Goal: Navigation & Orientation: Find specific page/section

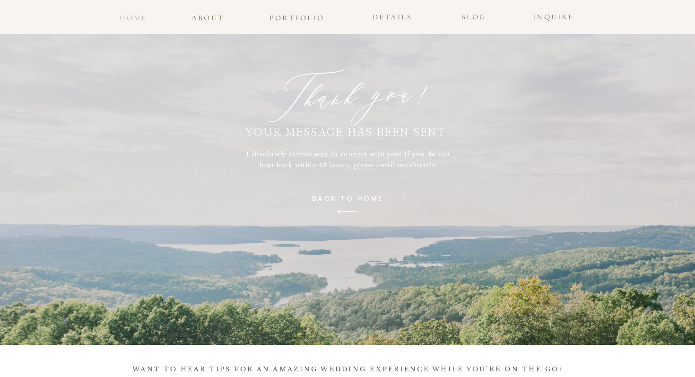
click at [140, 20] on h3 "home" at bounding box center [133, 15] width 31 height 9
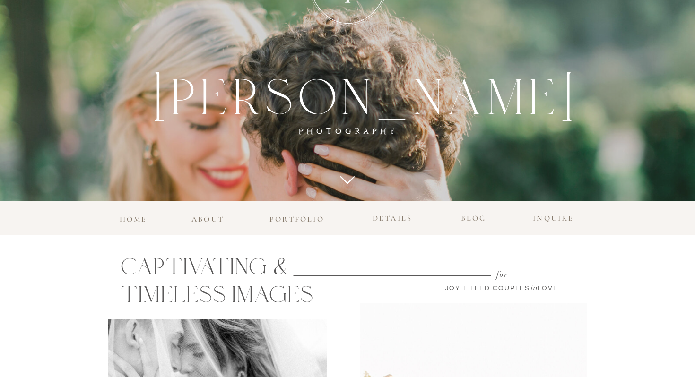
scroll to position [372, 0]
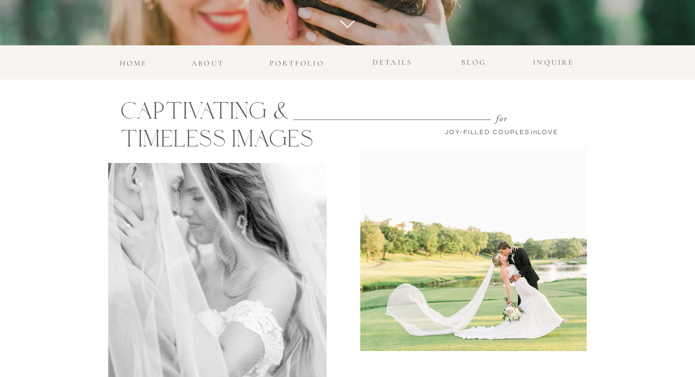
click at [313, 61] on h3 "portfolio" at bounding box center [296, 61] width 60 height 9
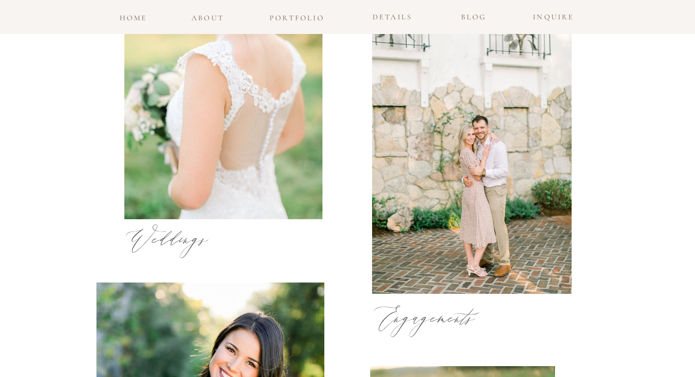
scroll to position [439, 0]
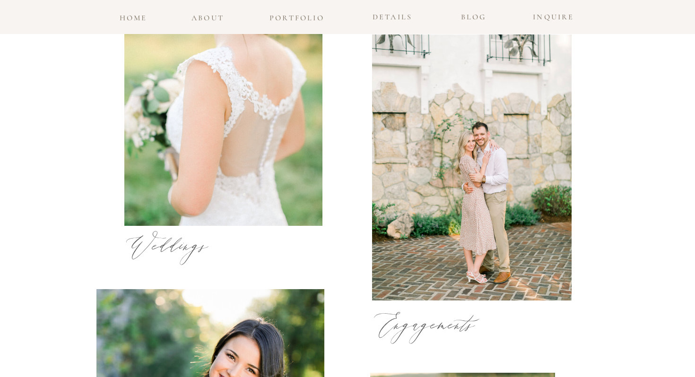
click at [279, 90] on div at bounding box center [223, 91] width 198 height 267
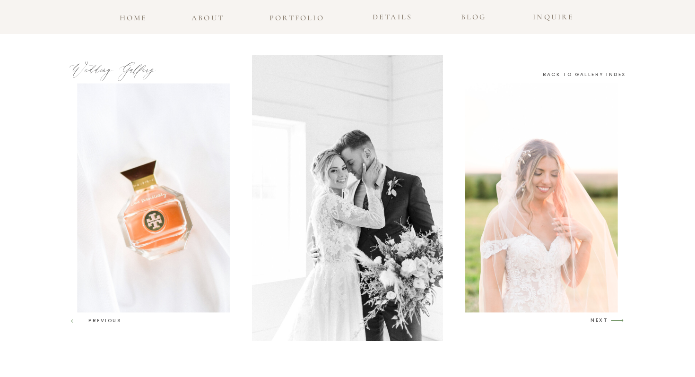
scroll to position [738, 0]
click at [615, 318] on icon "arrow" at bounding box center [617, 320] width 22 height 22
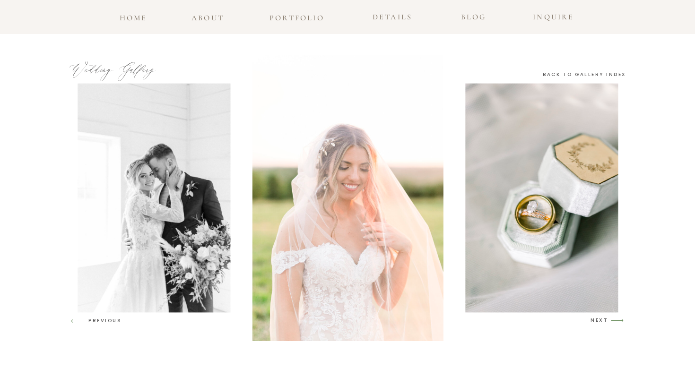
click at [615, 318] on icon "arrow" at bounding box center [617, 320] width 22 height 22
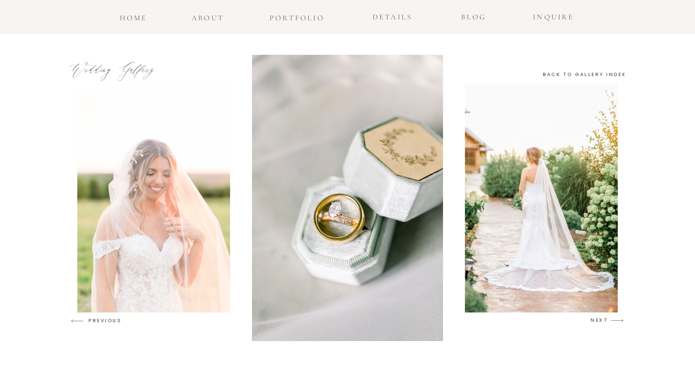
click at [615, 318] on icon "arrow" at bounding box center [617, 320] width 22 height 22
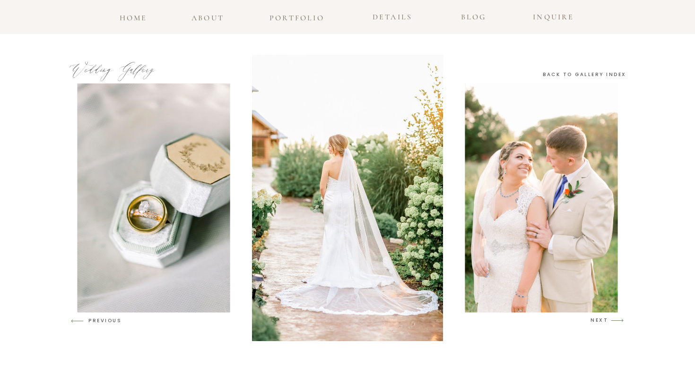
click at [615, 318] on icon "arrow" at bounding box center [617, 320] width 22 height 22
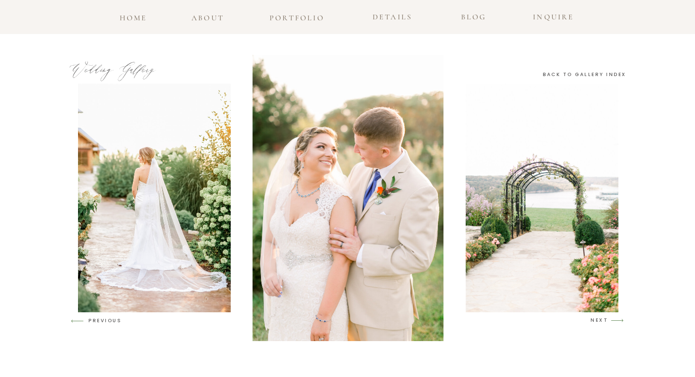
click at [614, 318] on icon "arrow" at bounding box center [617, 320] width 22 height 22
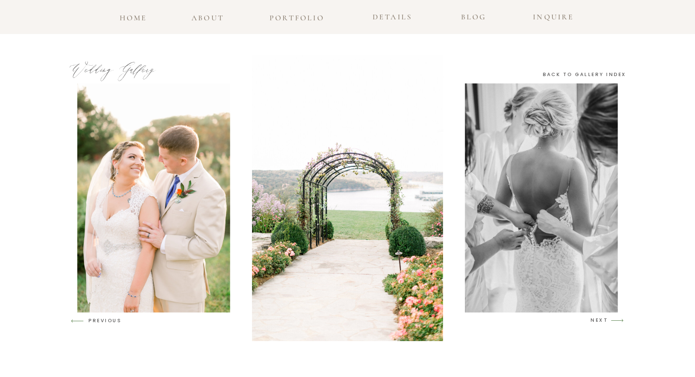
click at [614, 318] on icon "arrow" at bounding box center [617, 320] width 22 height 22
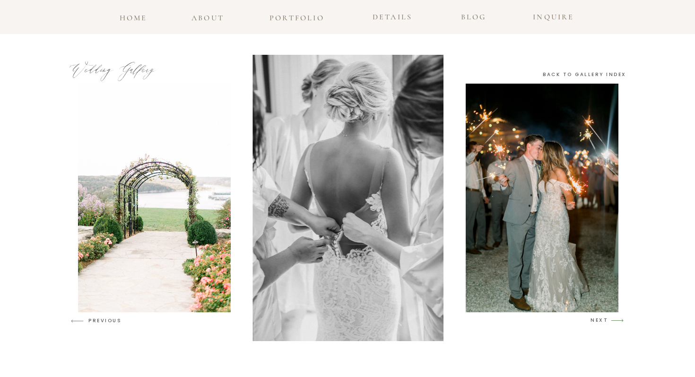
click at [614, 318] on icon "arrow" at bounding box center [617, 320] width 22 height 22
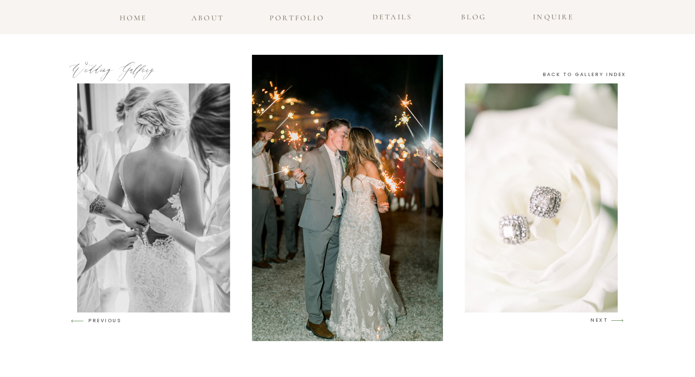
click at [614, 318] on icon "arrow" at bounding box center [617, 320] width 22 height 22
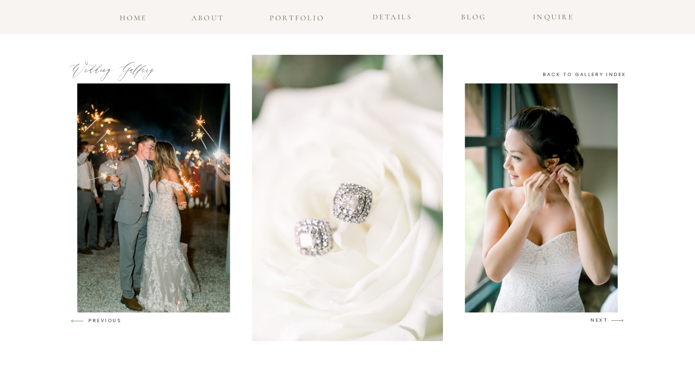
click at [614, 318] on icon "arrow" at bounding box center [617, 320] width 22 height 22
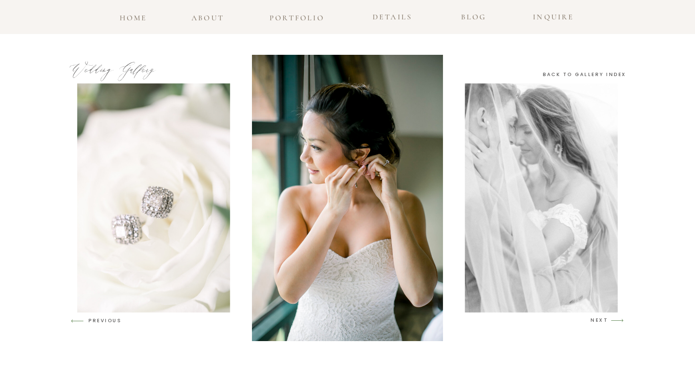
click at [614, 318] on icon "arrow" at bounding box center [617, 320] width 22 height 22
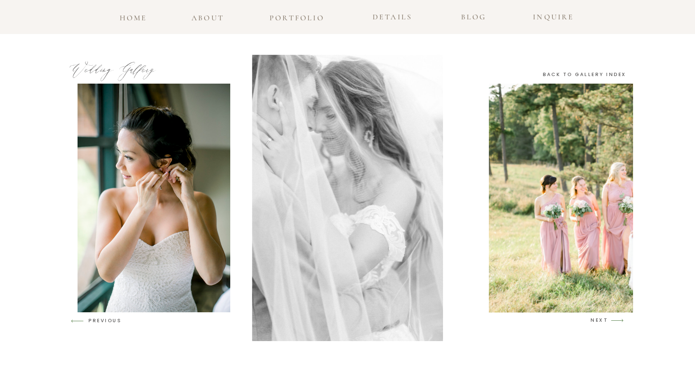
click at [614, 318] on icon "arrow" at bounding box center [617, 320] width 22 height 22
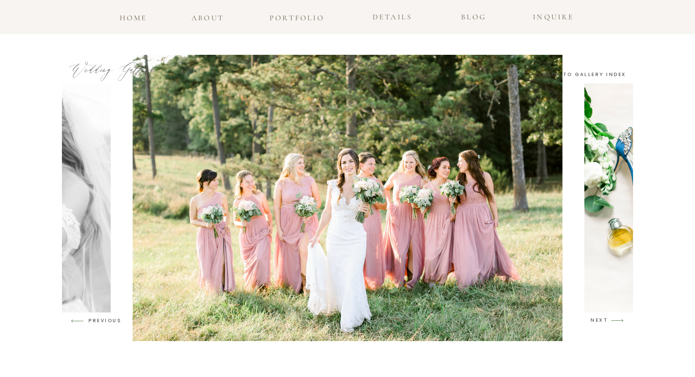
click at [614, 318] on icon "arrow" at bounding box center [617, 320] width 22 height 22
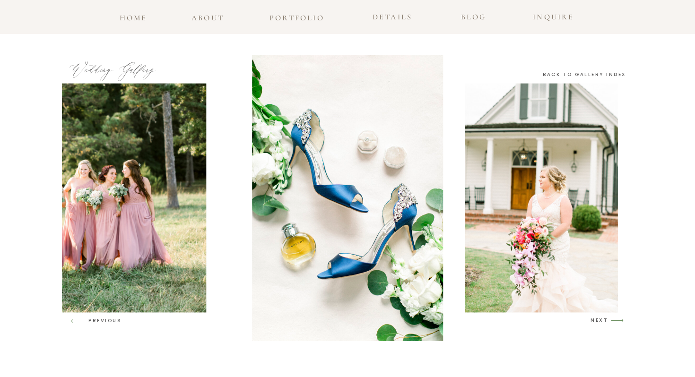
click at [614, 318] on icon "arrow" at bounding box center [617, 320] width 22 height 22
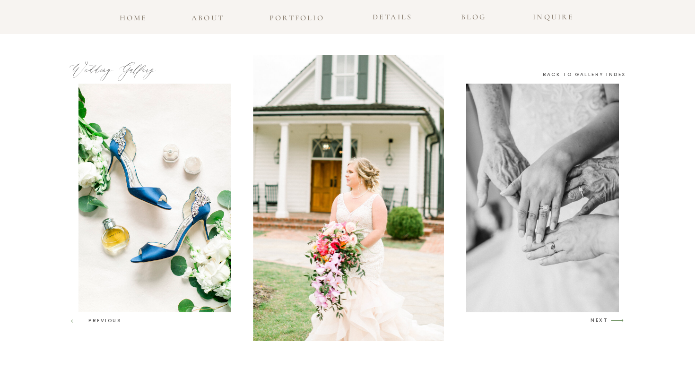
click at [613, 318] on icon "arrow" at bounding box center [617, 320] width 22 height 22
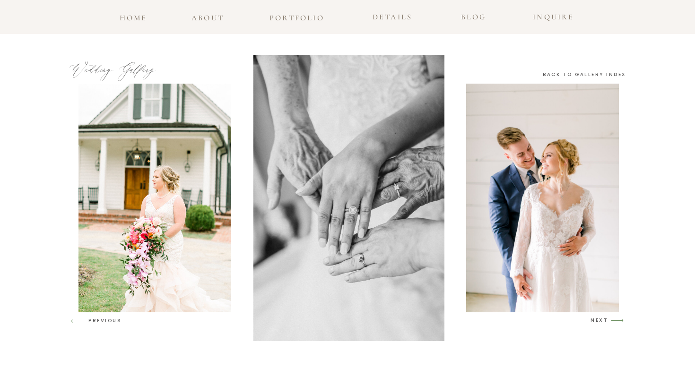
click at [613, 318] on icon "arrow" at bounding box center [617, 320] width 22 height 22
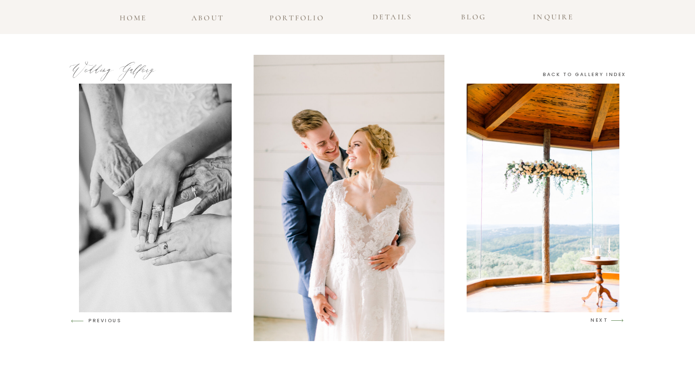
click at [613, 318] on icon "arrow" at bounding box center [617, 320] width 22 height 22
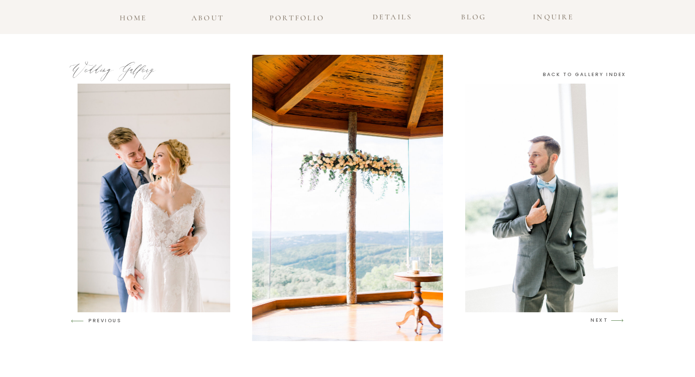
click at [613, 318] on icon "arrow" at bounding box center [617, 320] width 22 height 22
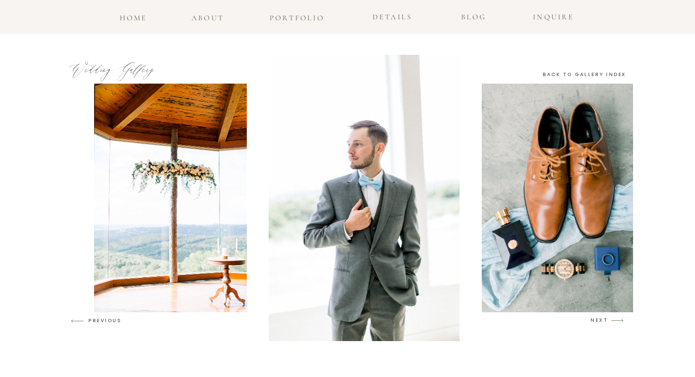
click at [613, 318] on icon "arrow" at bounding box center [617, 320] width 22 height 22
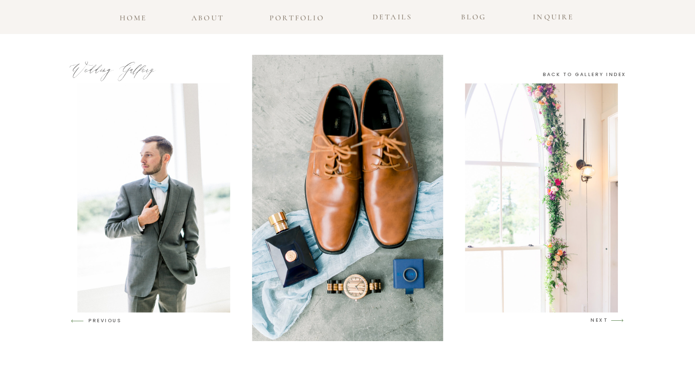
click at [613, 318] on icon "arrow" at bounding box center [617, 320] width 22 height 22
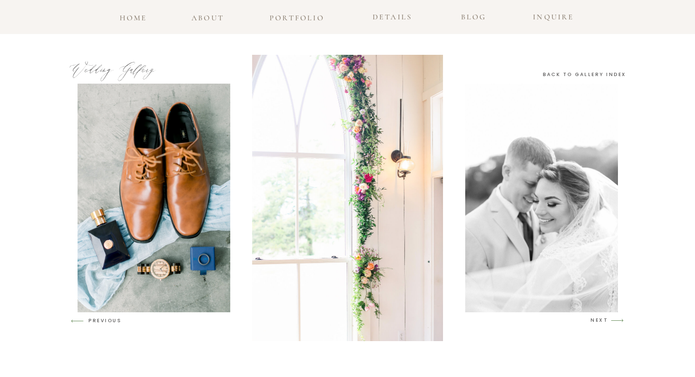
click at [613, 318] on icon "arrow" at bounding box center [617, 320] width 22 height 22
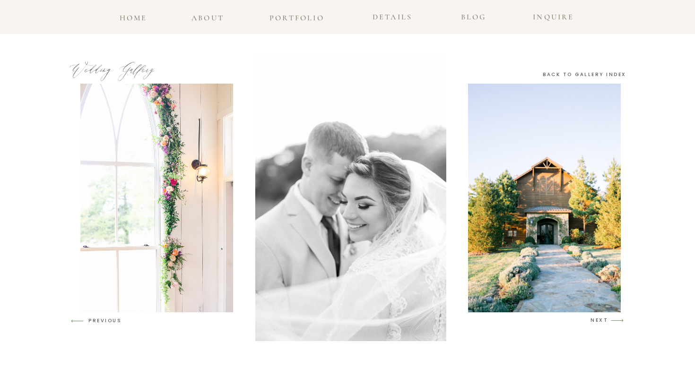
click at [613, 318] on icon "arrow" at bounding box center [617, 320] width 22 height 22
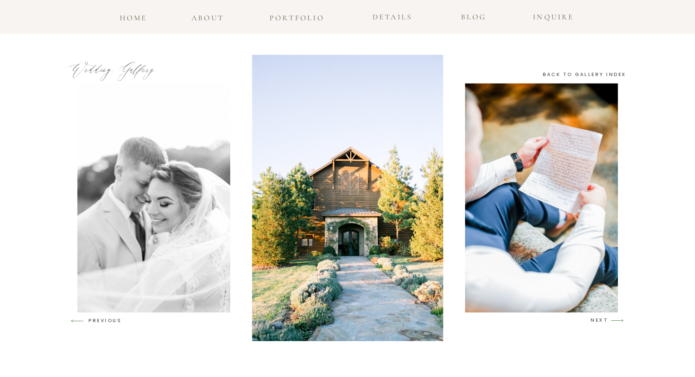
click at [613, 318] on icon "arrow" at bounding box center [617, 320] width 22 height 22
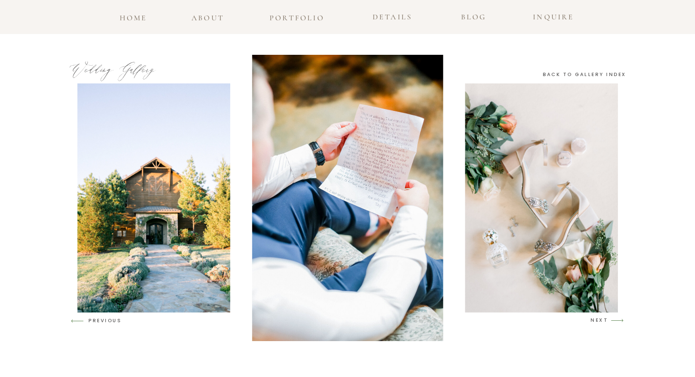
click at [612, 318] on icon "arrow" at bounding box center [617, 320] width 22 height 22
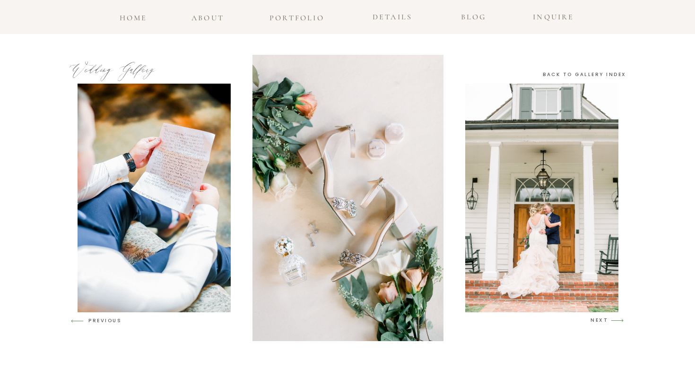
click at [612, 318] on icon "arrow" at bounding box center [617, 320] width 22 height 22
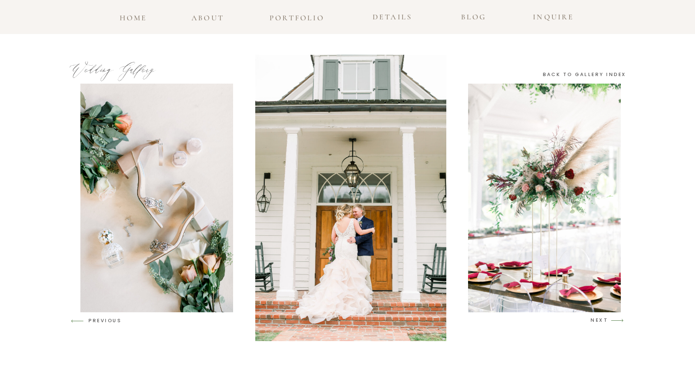
click at [612, 318] on icon "arrow" at bounding box center [617, 320] width 22 height 22
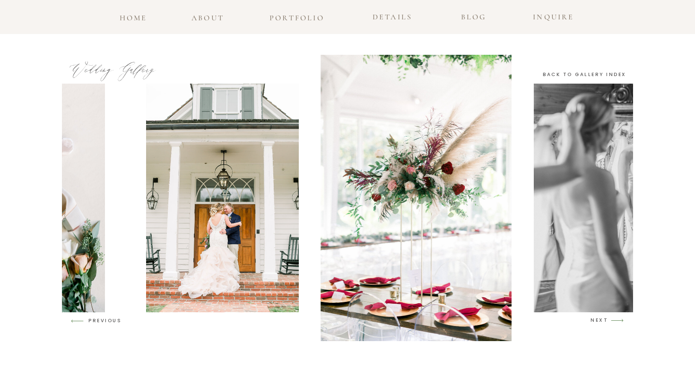
click at [612, 318] on icon "arrow" at bounding box center [617, 320] width 22 height 22
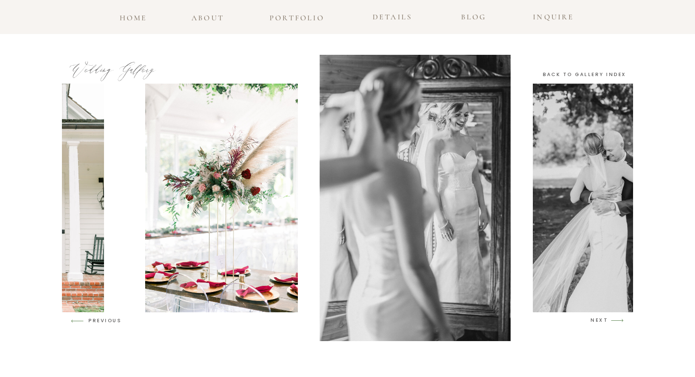
click at [612, 318] on icon "arrow" at bounding box center [617, 320] width 22 height 22
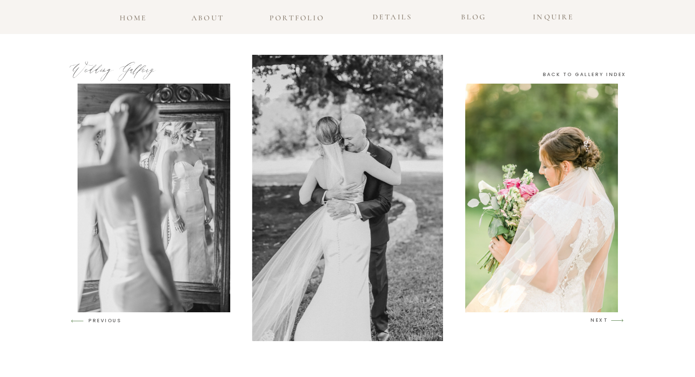
click at [612, 318] on icon "arrow" at bounding box center [617, 320] width 22 height 22
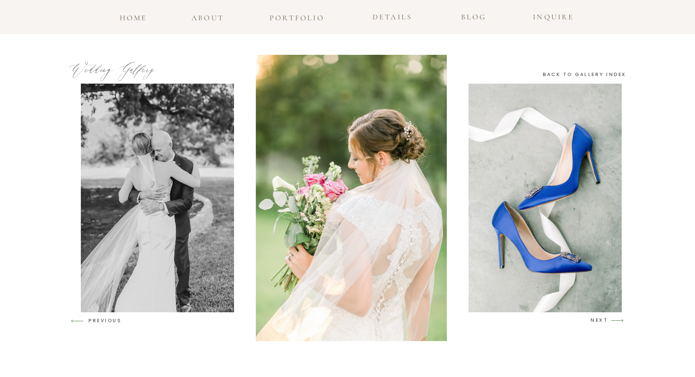
click at [612, 318] on icon "arrow" at bounding box center [617, 320] width 22 height 22
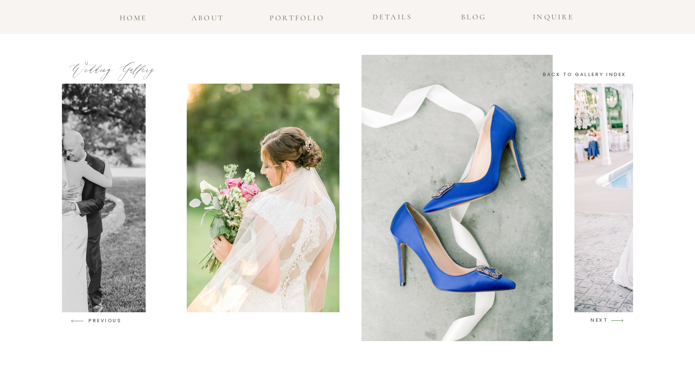
click at [612, 318] on icon "arrow" at bounding box center [617, 320] width 22 height 22
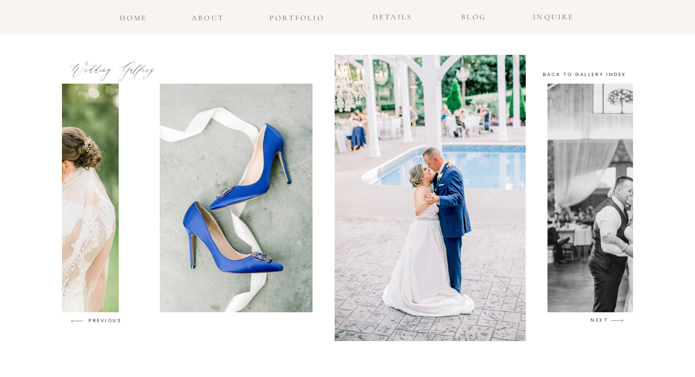
click at [612, 318] on icon "arrow" at bounding box center [617, 320] width 22 height 22
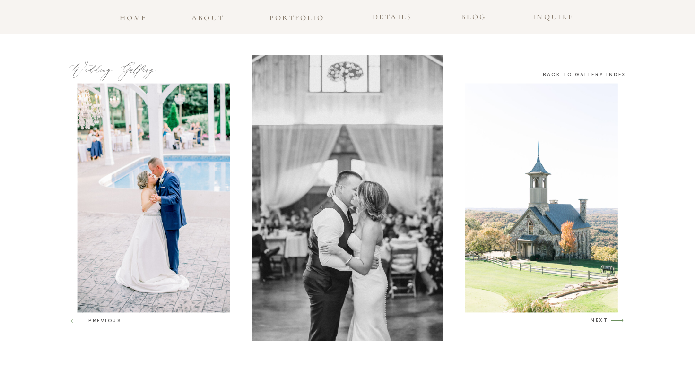
click at [612, 318] on icon "arrow" at bounding box center [617, 320] width 22 height 22
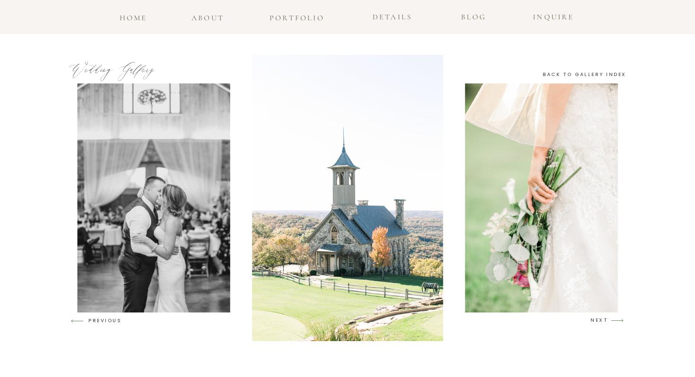
click at [613, 319] on icon "arrow" at bounding box center [617, 320] width 22 height 22
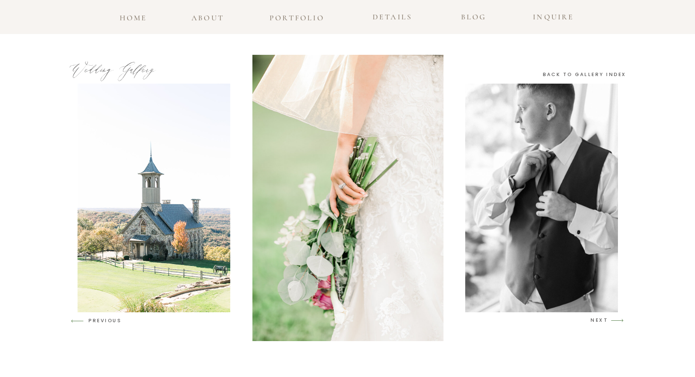
click at [613, 319] on icon "arrow" at bounding box center [617, 320] width 22 height 22
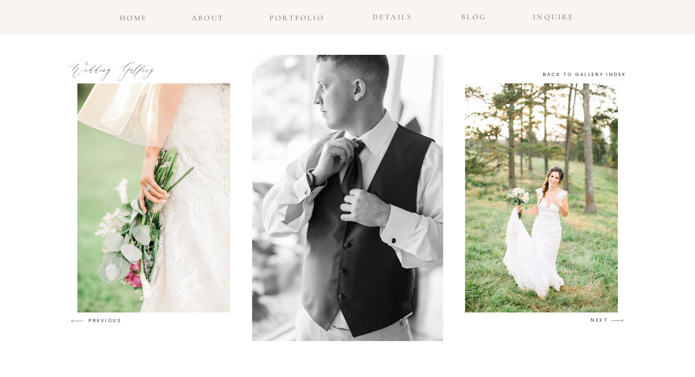
click at [613, 319] on icon "arrow" at bounding box center [617, 320] width 22 height 22
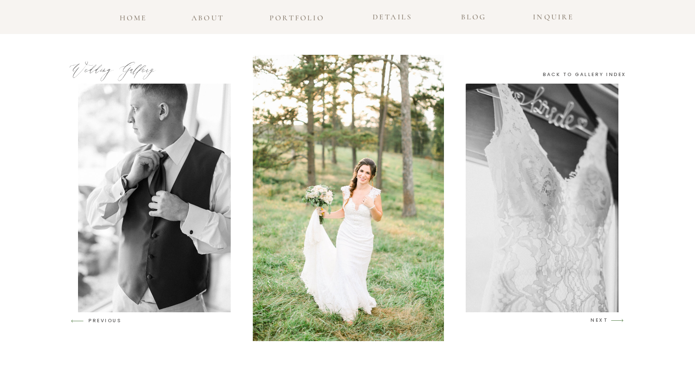
click at [613, 319] on icon "arrow" at bounding box center [617, 320] width 22 height 22
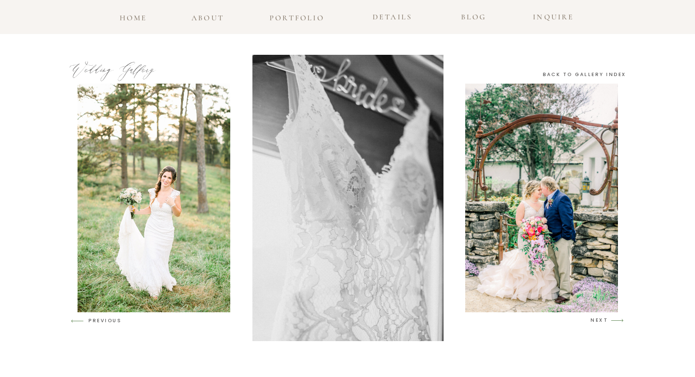
click at [613, 319] on icon "arrow" at bounding box center [617, 320] width 22 height 22
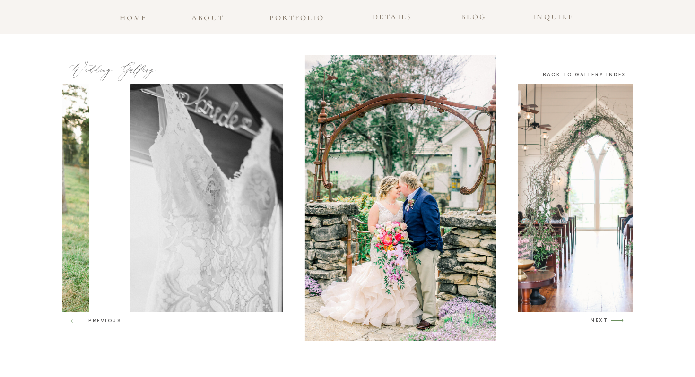
click at [613, 319] on icon "arrow" at bounding box center [617, 320] width 22 height 22
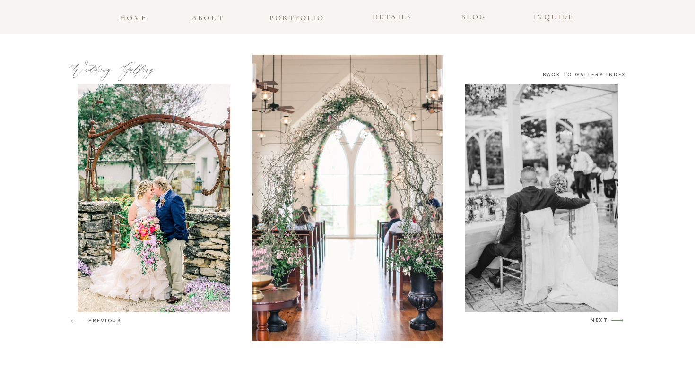
click at [613, 319] on icon "arrow" at bounding box center [617, 320] width 22 height 22
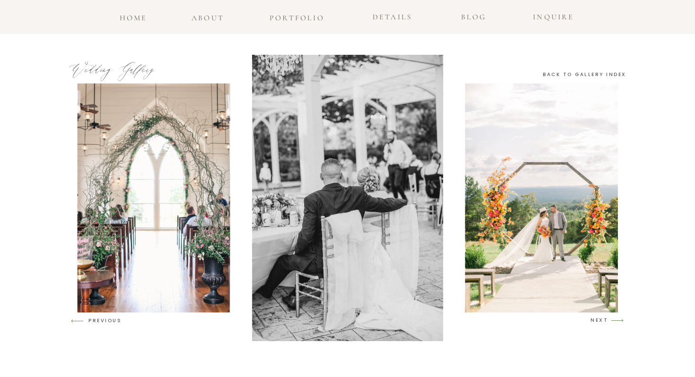
click at [613, 322] on icon "arrow" at bounding box center [617, 320] width 22 height 22
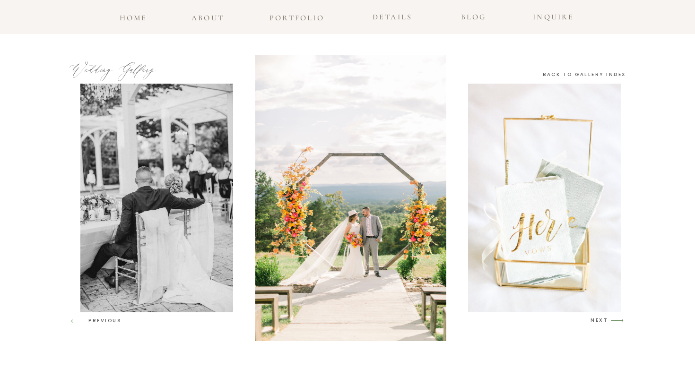
click at [613, 322] on icon "arrow" at bounding box center [617, 320] width 22 height 22
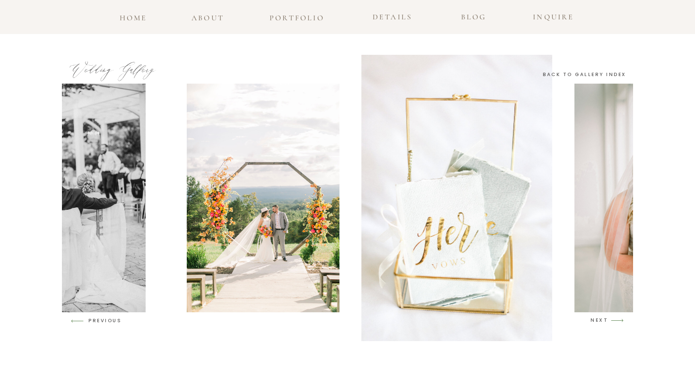
click at [613, 322] on icon "arrow" at bounding box center [617, 320] width 22 height 22
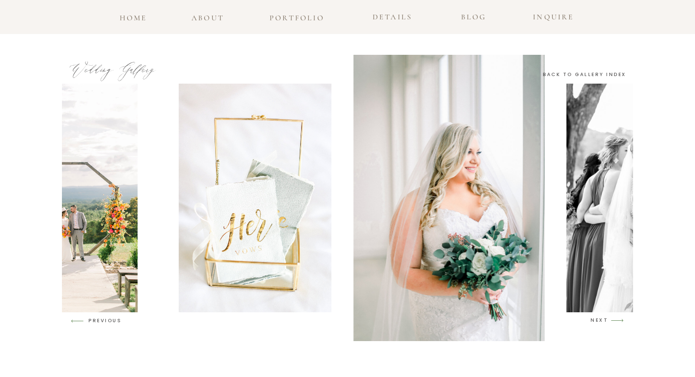
click at [613, 322] on icon "arrow" at bounding box center [617, 320] width 22 height 22
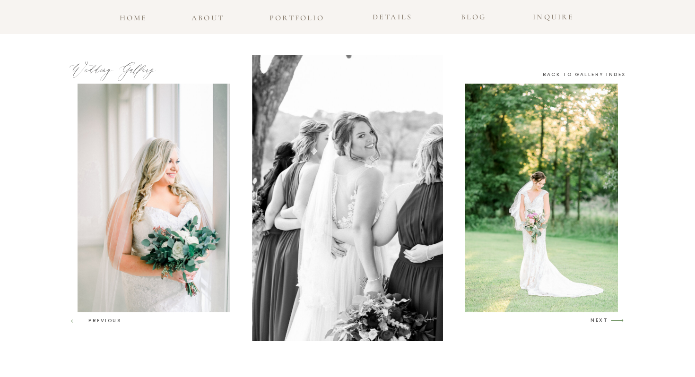
click at [613, 322] on icon "arrow" at bounding box center [617, 320] width 22 height 22
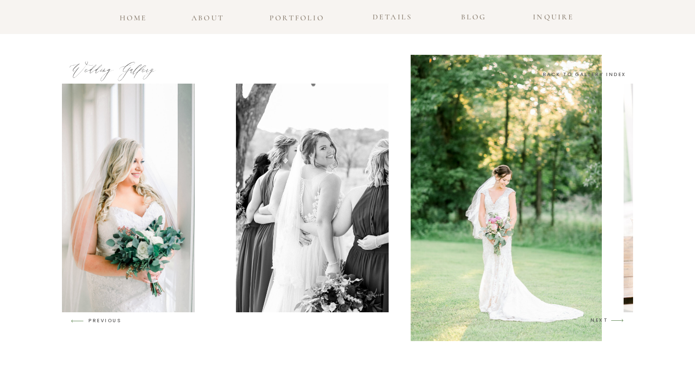
click at [613, 322] on icon "arrow" at bounding box center [617, 320] width 22 height 22
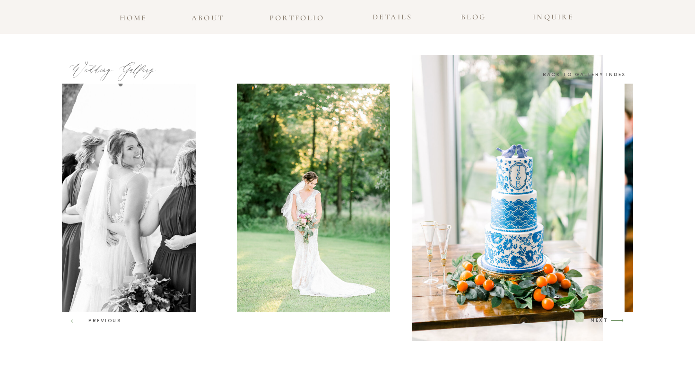
click at [613, 322] on icon "arrow" at bounding box center [617, 320] width 22 height 22
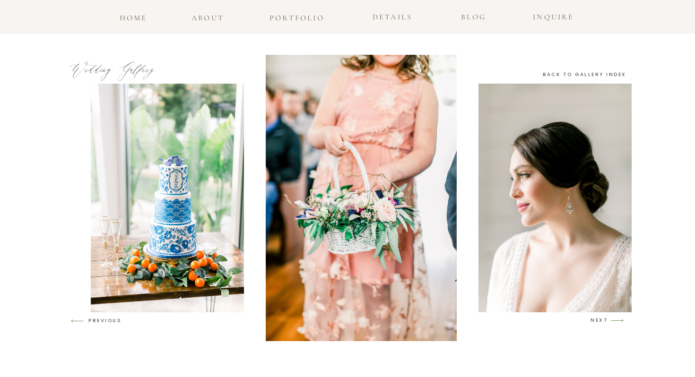
click at [613, 322] on icon "arrow" at bounding box center [617, 320] width 22 height 22
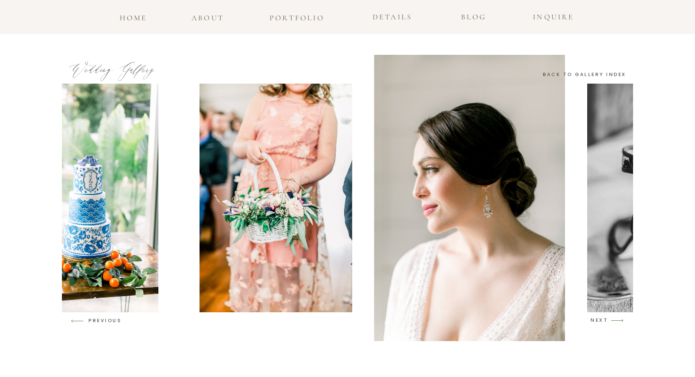
click at [613, 322] on icon "arrow" at bounding box center [617, 320] width 22 height 22
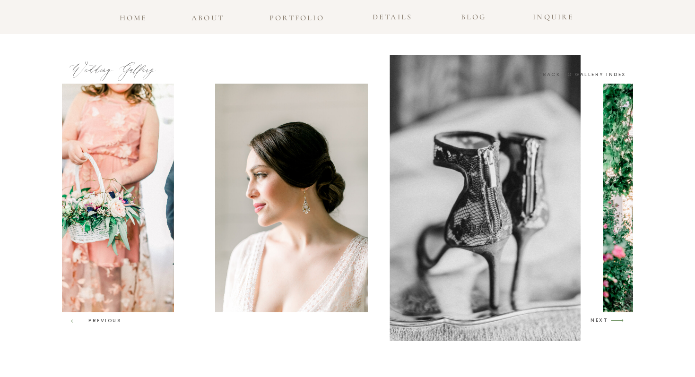
click at [613, 322] on icon "arrow" at bounding box center [617, 320] width 22 height 22
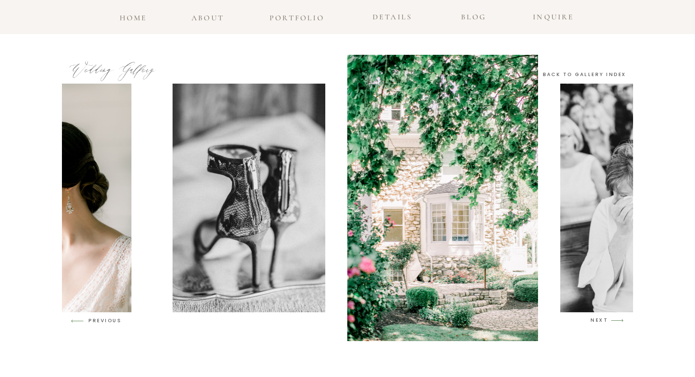
click at [613, 322] on icon "arrow" at bounding box center [617, 320] width 22 height 22
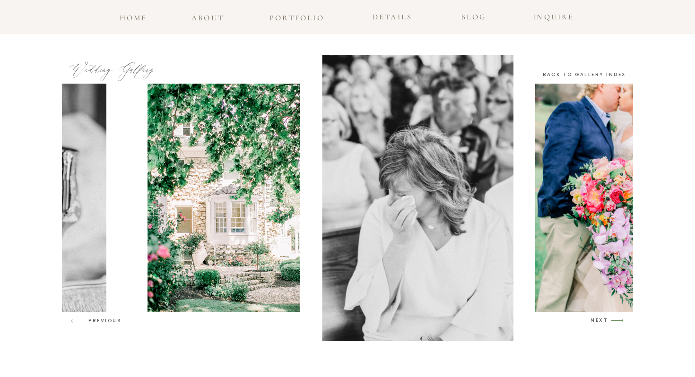
click at [613, 322] on icon "arrow" at bounding box center [617, 320] width 22 height 22
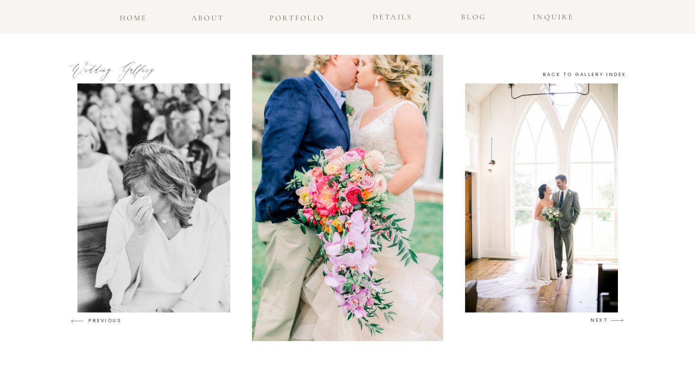
click at [618, 321] on icon "arrow" at bounding box center [617, 320] width 22 height 22
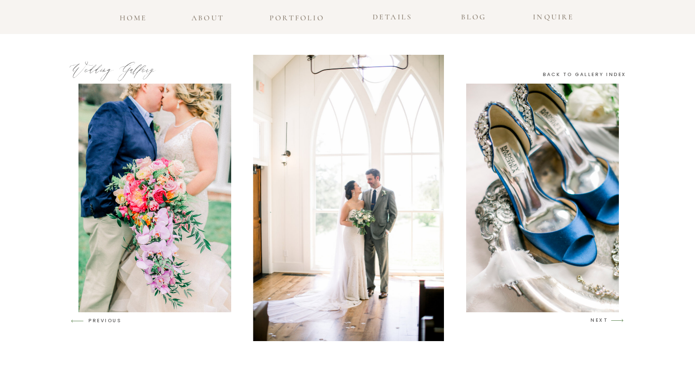
click at [618, 321] on icon "arrow" at bounding box center [617, 320] width 22 height 22
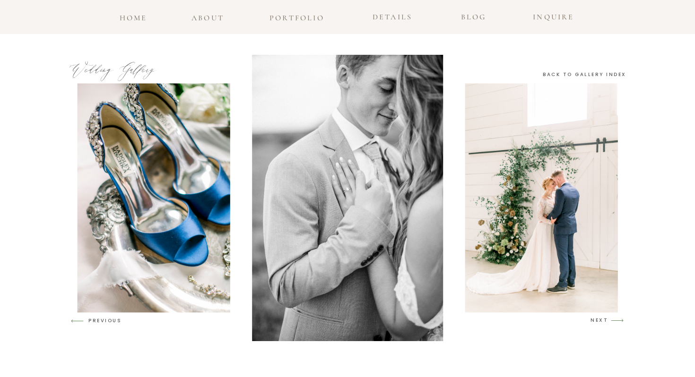
click at [618, 323] on icon "arrow" at bounding box center [617, 320] width 22 height 22
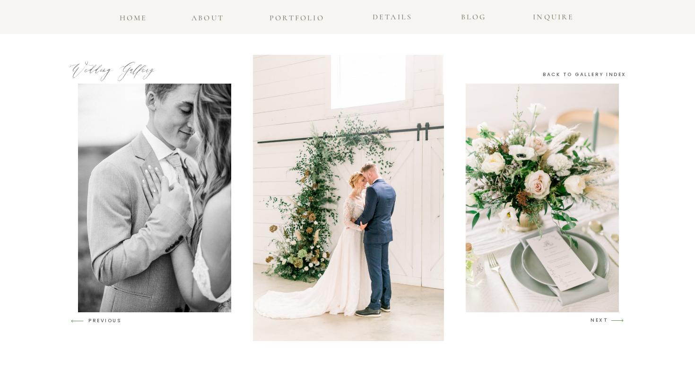
click at [618, 323] on icon "arrow" at bounding box center [617, 320] width 22 height 22
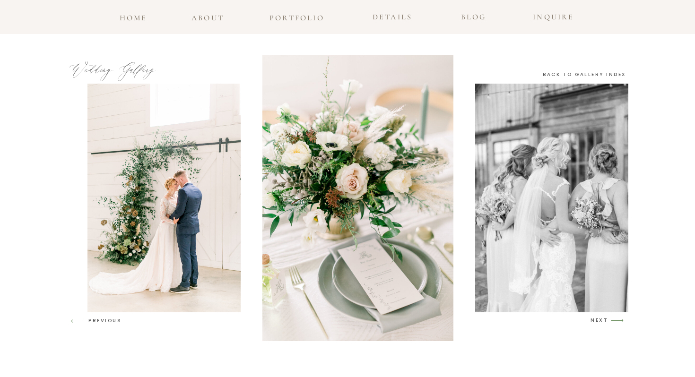
click at [618, 323] on icon "arrow" at bounding box center [617, 320] width 22 height 22
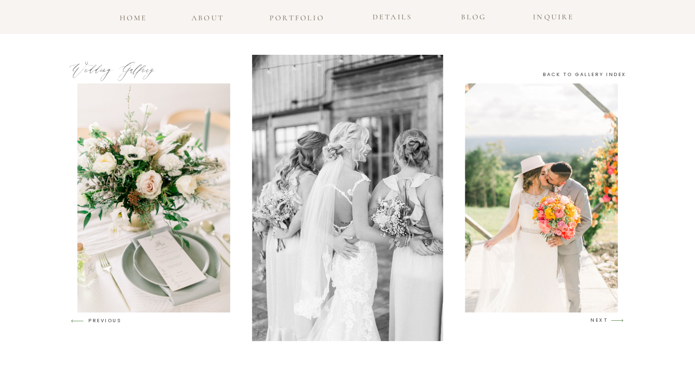
click at [619, 323] on icon "arrow" at bounding box center [617, 320] width 22 height 22
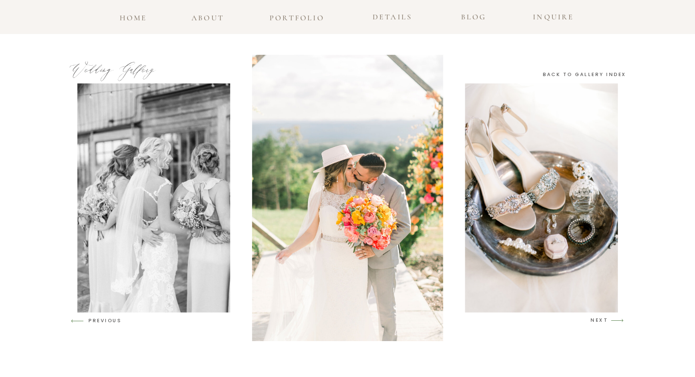
click at [619, 323] on icon "arrow" at bounding box center [617, 320] width 22 height 22
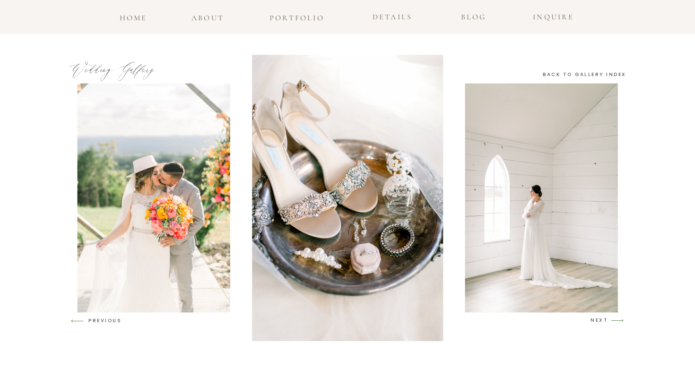
click at [619, 323] on icon "arrow" at bounding box center [617, 320] width 22 height 22
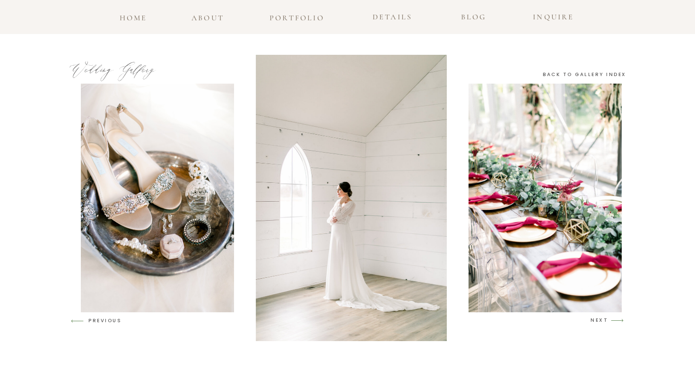
click at [619, 323] on icon "arrow" at bounding box center [617, 320] width 22 height 22
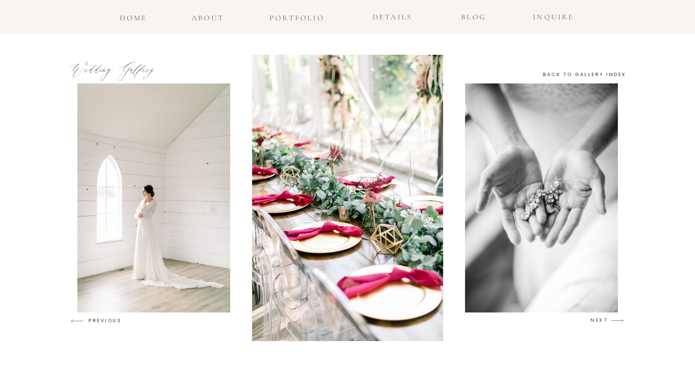
click at [619, 323] on icon "arrow" at bounding box center [617, 320] width 22 height 22
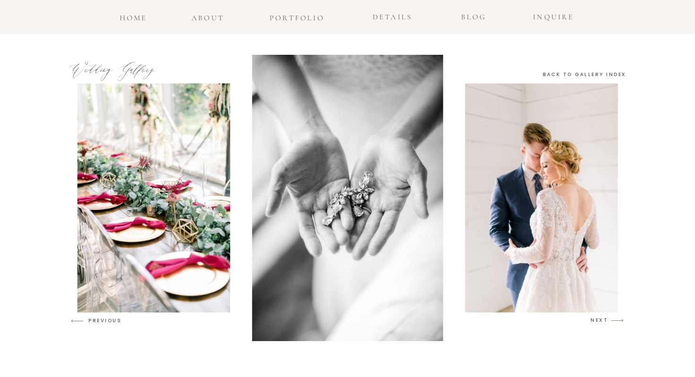
click at [619, 323] on icon "arrow" at bounding box center [617, 320] width 22 height 22
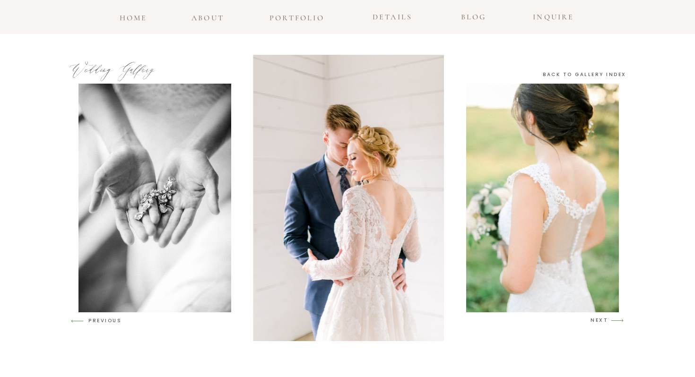
click at [618, 323] on icon "arrow" at bounding box center [617, 320] width 22 height 22
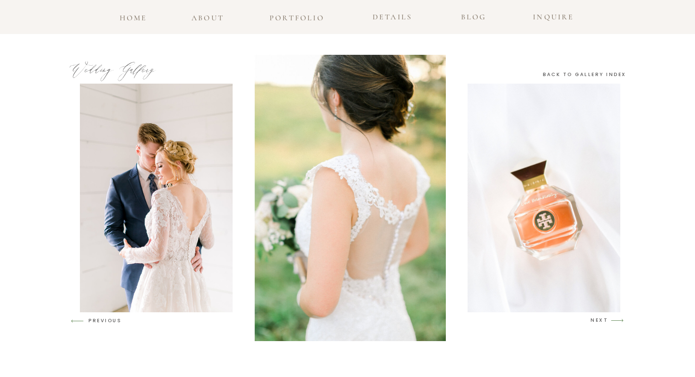
click at [618, 323] on icon "arrow" at bounding box center [617, 320] width 22 height 22
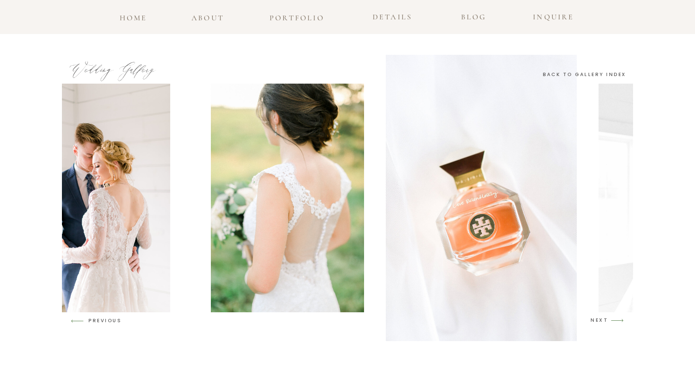
click at [618, 323] on icon "arrow" at bounding box center [617, 320] width 22 height 22
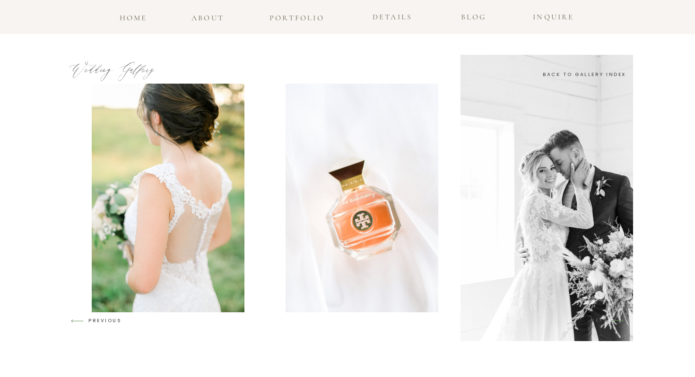
click at [618, 323] on icon "arrow" at bounding box center [617, 320] width 22 height 22
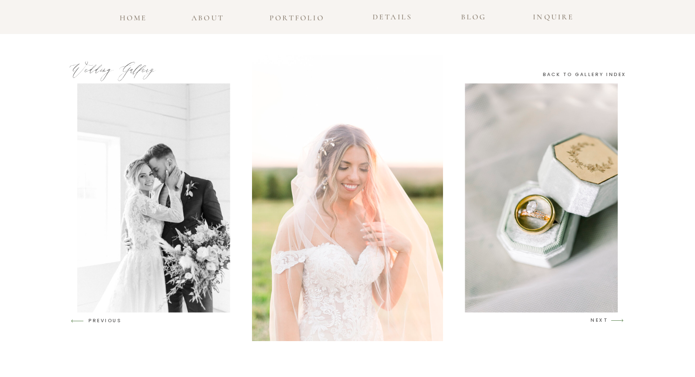
scroll to position [975, 0]
click at [316, 20] on h3 "portfolio" at bounding box center [296, 15] width 60 height 9
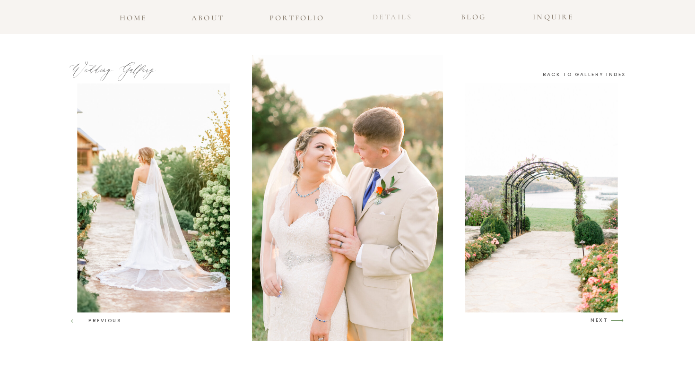
click at [405, 18] on h3 "details" at bounding box center [392, 17] width 50 height 14
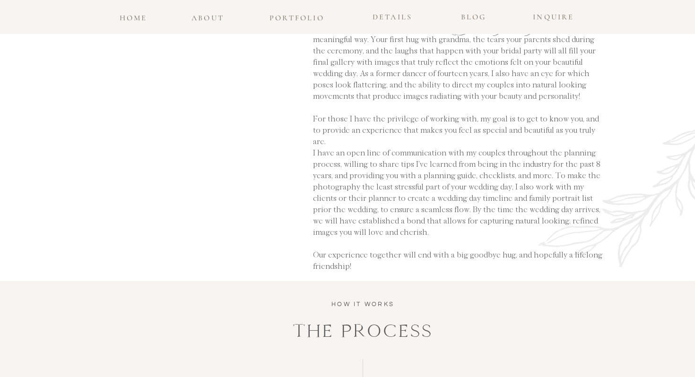
scroll to position [241, 0]
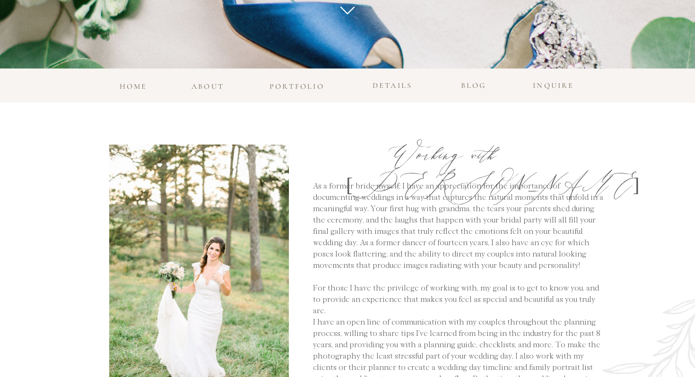
click at [391, 85] on h3 "details" at bounding box center [392, 86] width 50 height 14
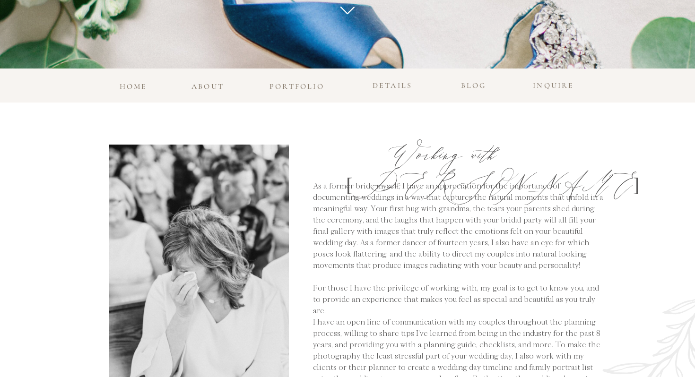
click at [401, 90] on h3 "details" at bounding box center [392, 86] width 50 height 14
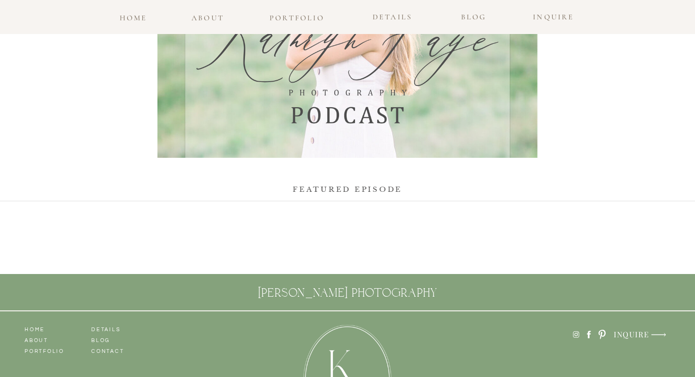
scroll to position [3319, 0]
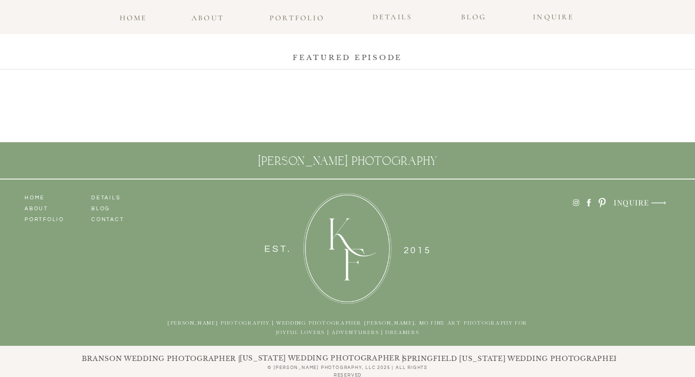
click at [463, 16] on h3 "blog" at bounding box center [473, 14] width 31 height 9
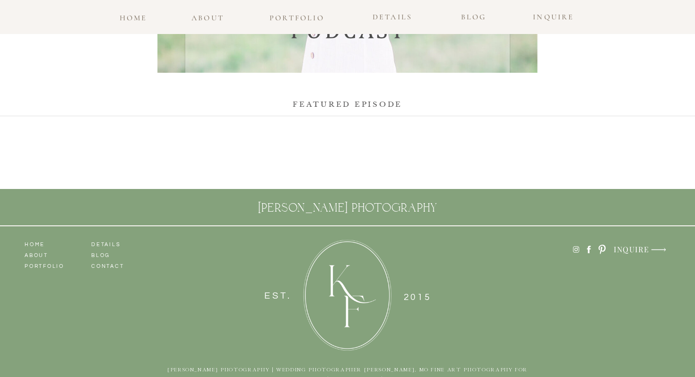
scroll to position [608, 0]
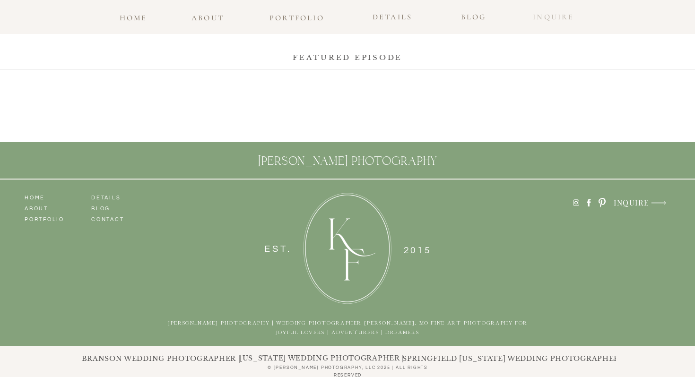
click at [548, 18] on h3 "INQUIRE" at bounding box center [553, 14] width 48 height 9
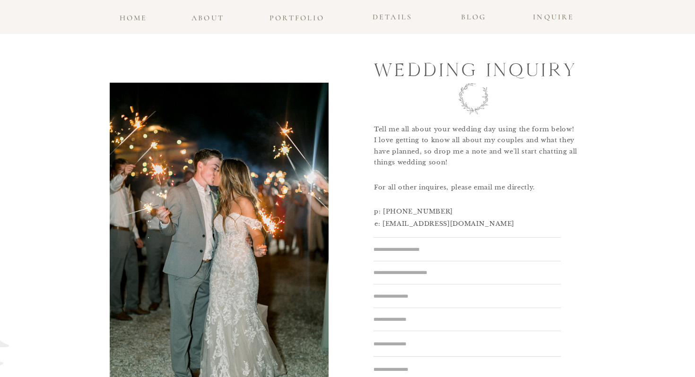
click at [200, 25] on div at bounding box center [347, 17] width 695 height 34
click at [206, 17] on h3 "about" at bounding box center [207, 17] width 36 height 13
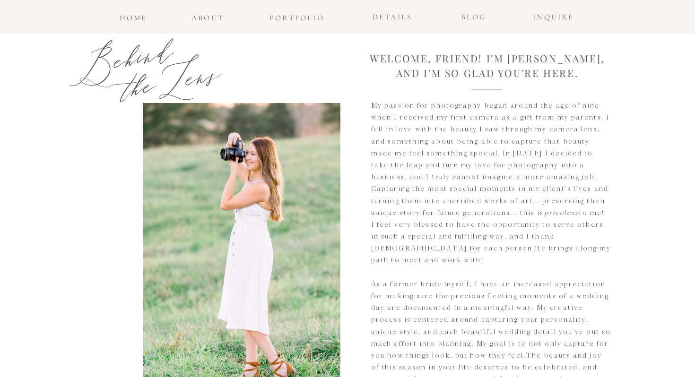
click at [134, 20] on h3 "home" at bounding box center [133, 15] width 31 height 9
